Goal: Task Accomplishment & Management: Manage account settings

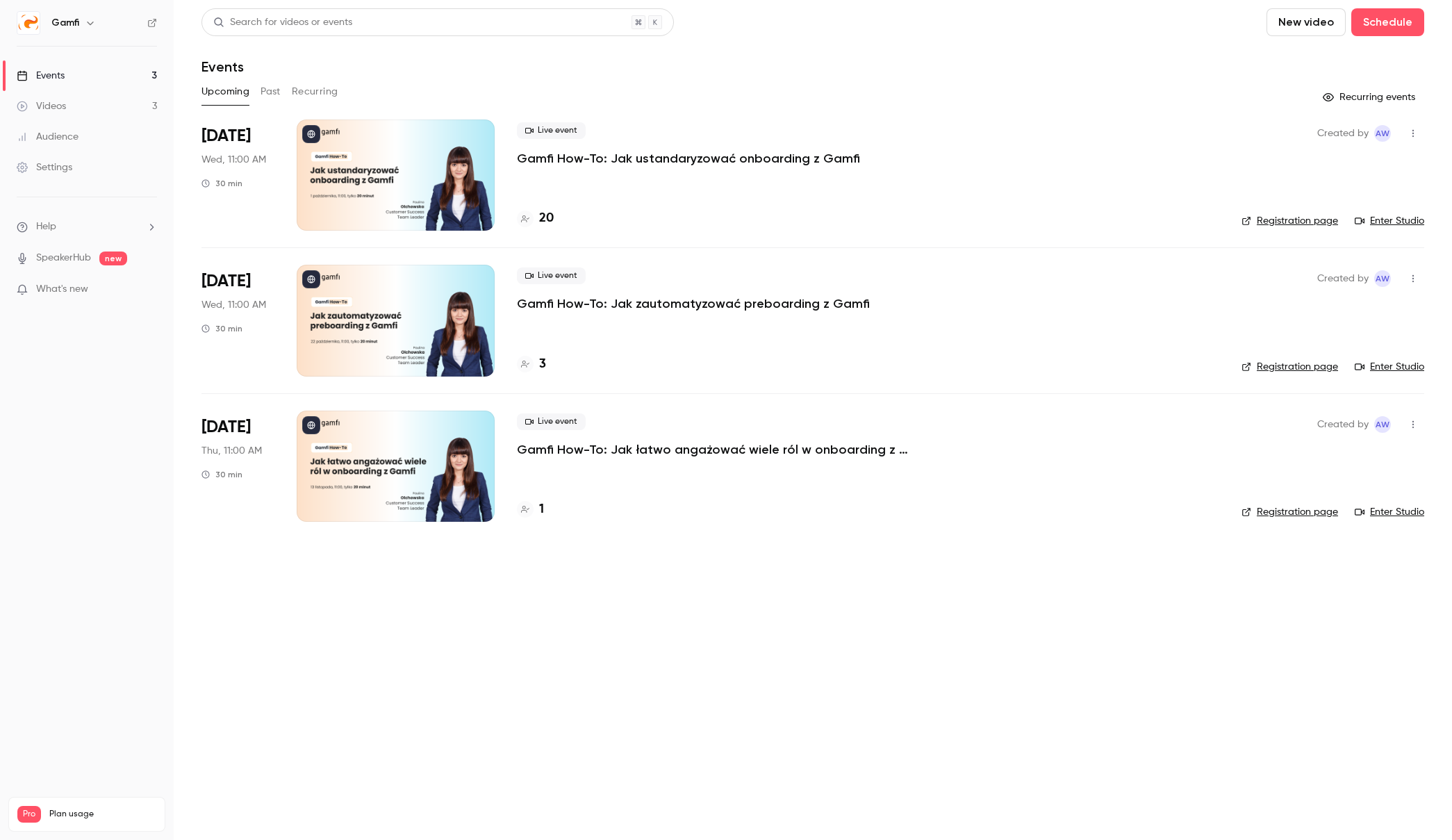
click at [267, 92] on button "Past" at bounding box center [270, 92] width 20 height 22
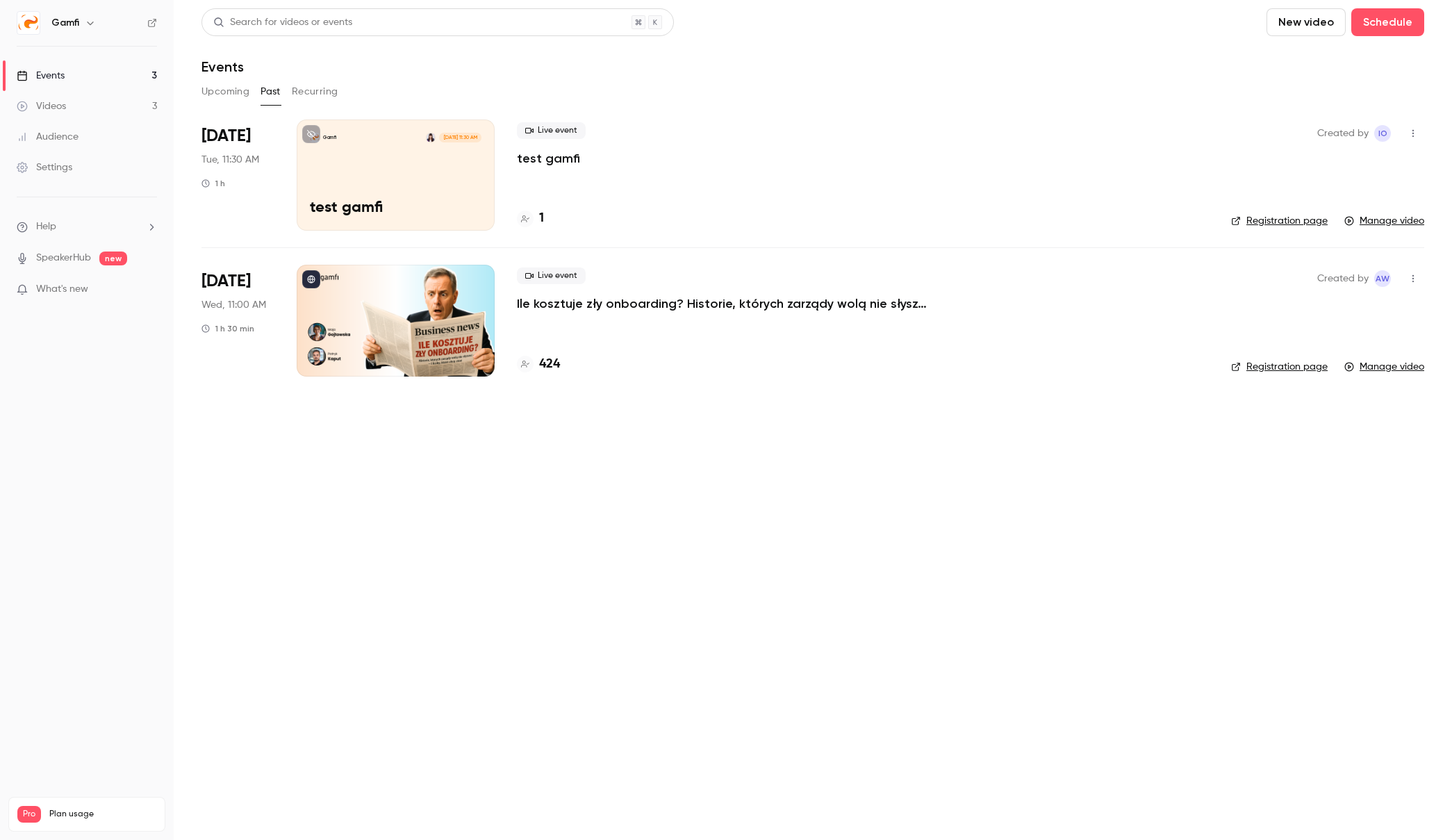
click at [1416, 131] on icon "button" at bounding box center [1412, 133] width 11 height 10
click at [1337, 279] on div "Delete" at bounding box center [1359, 277] width 106 height 14
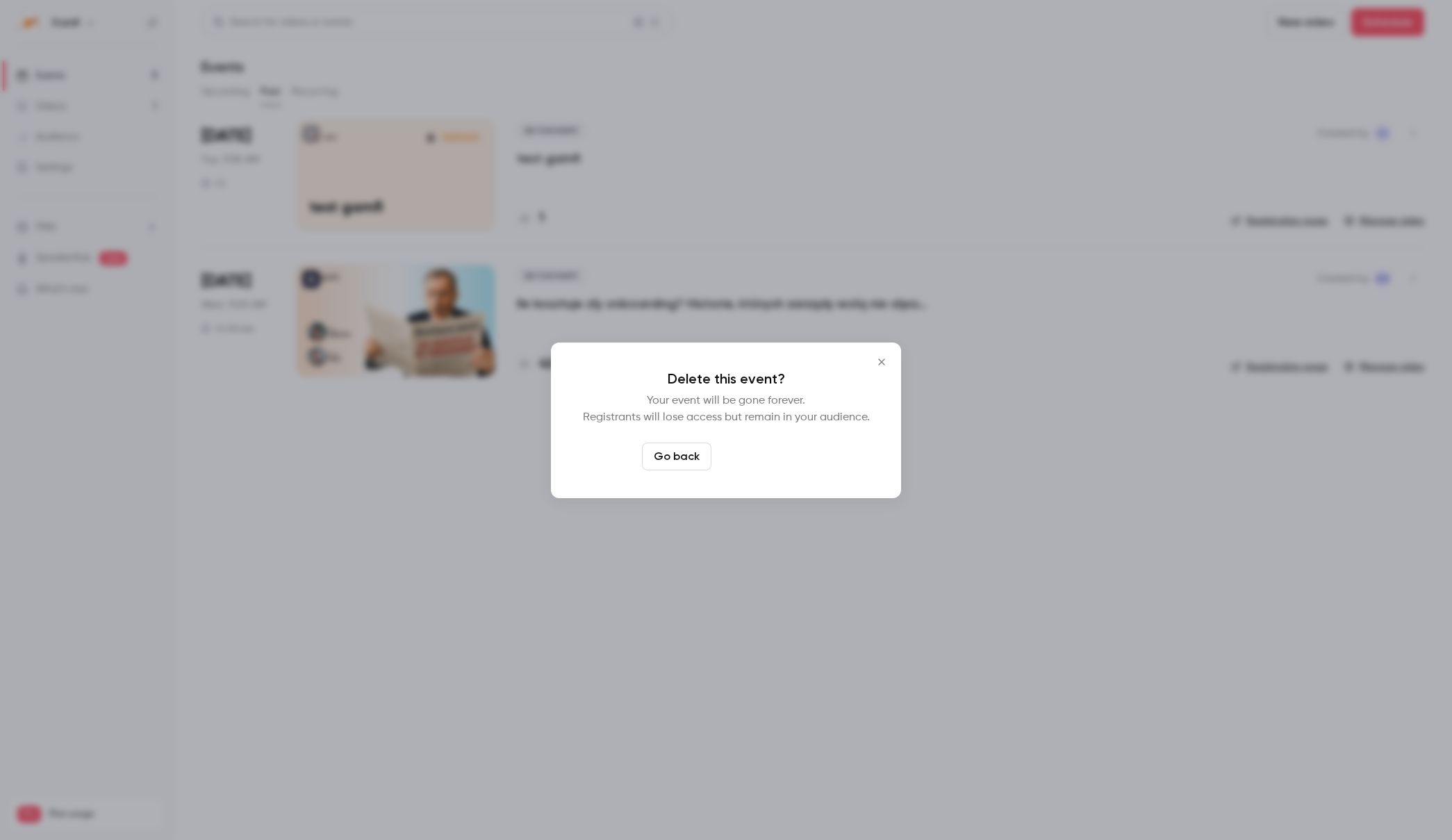
click at [764, 453] on button "Delete event" at bounding box center [763, 456] width 93 height 28
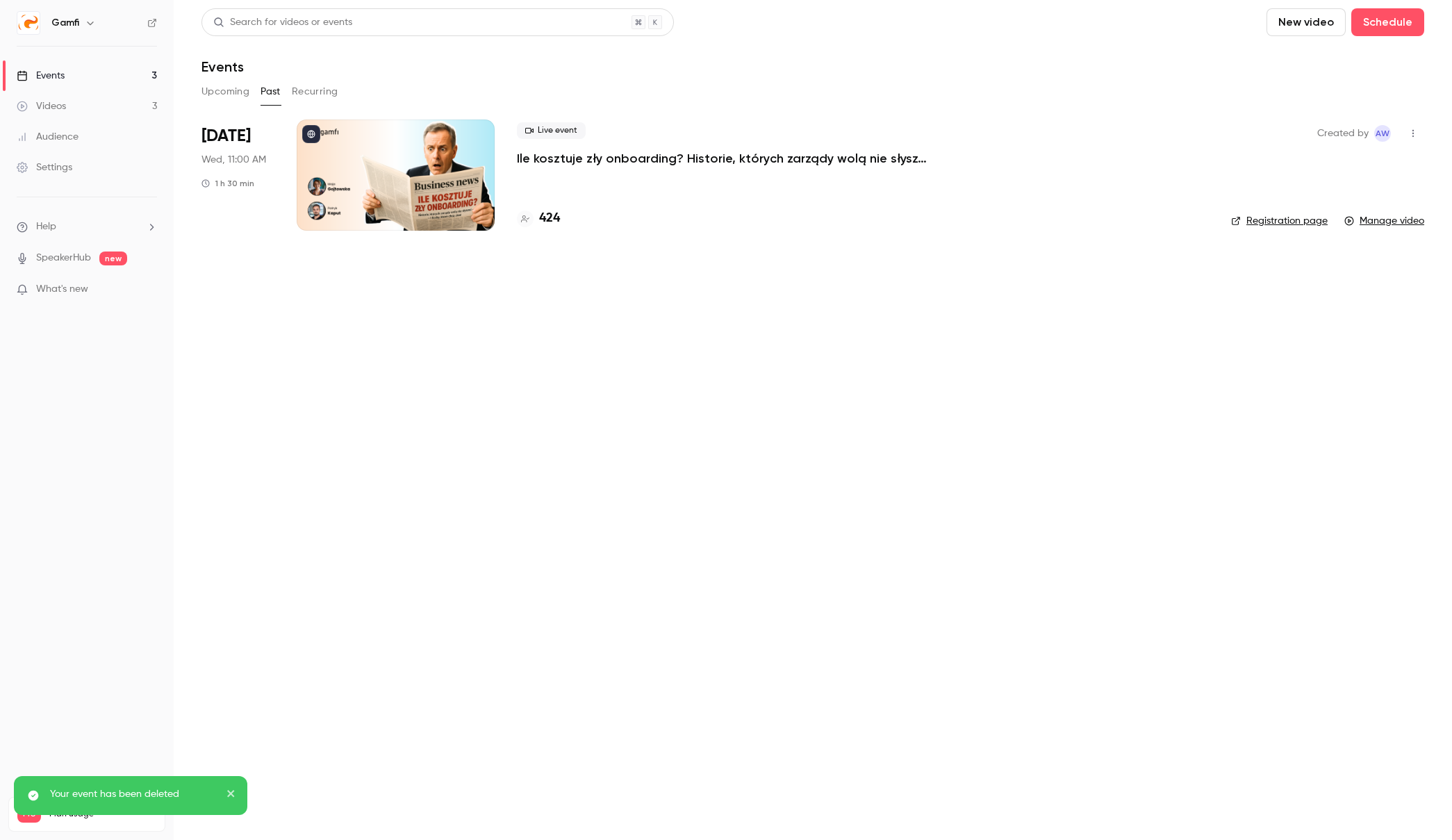
click at [231, 90] on button "Upcoming" at bounding box center [225, 92] width 48 height 22
